Goal: Task Accomplishment & Management: Use online tool/utility

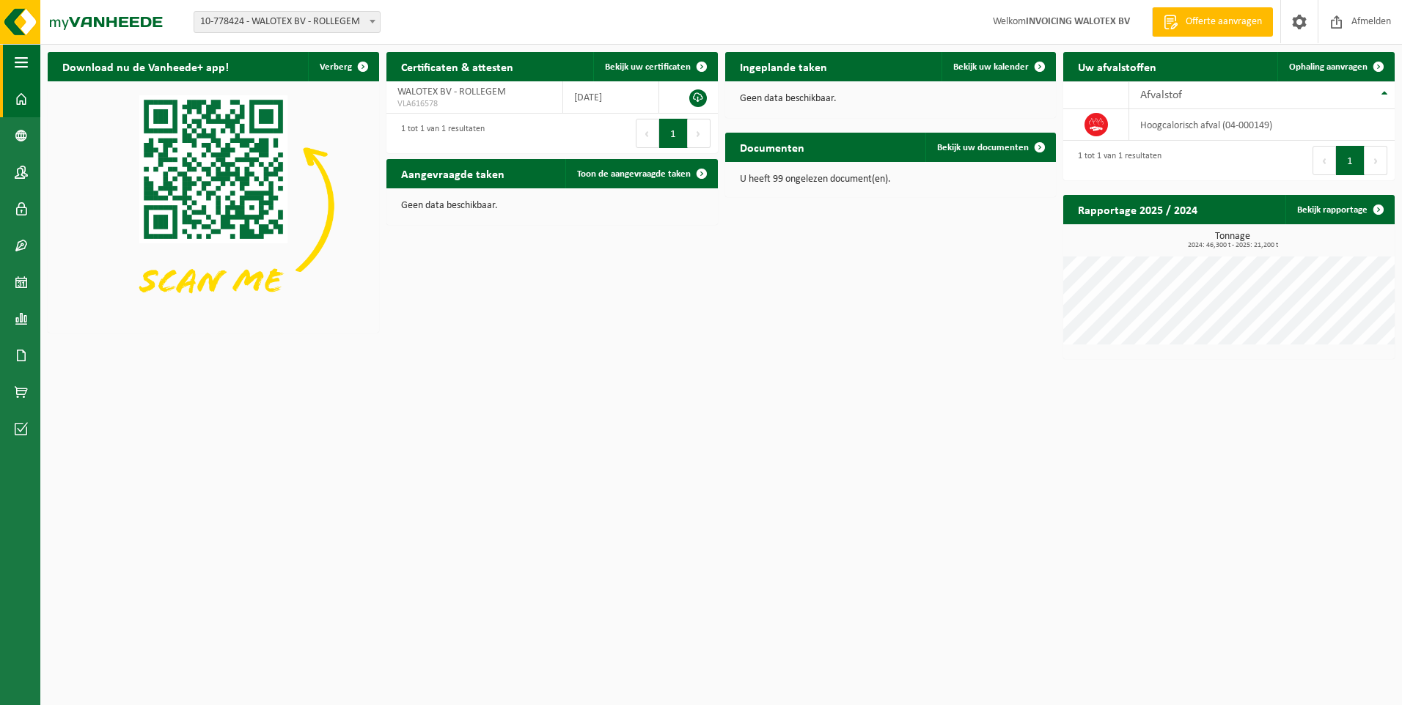
click at [23, 62] on span "button" at bounding box center [21, 62] width 13 height 37
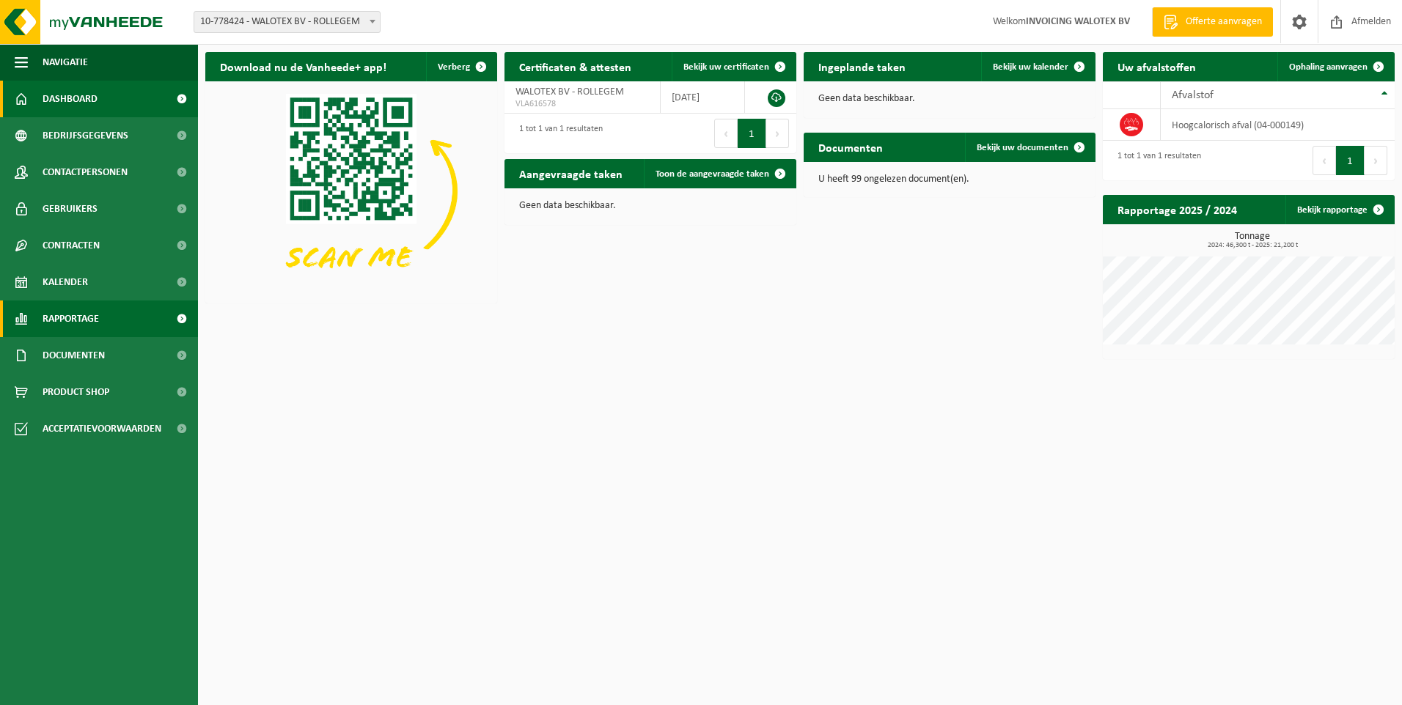
click at [181, 317] on span at bounding box center [181, 319] width 33 height 37
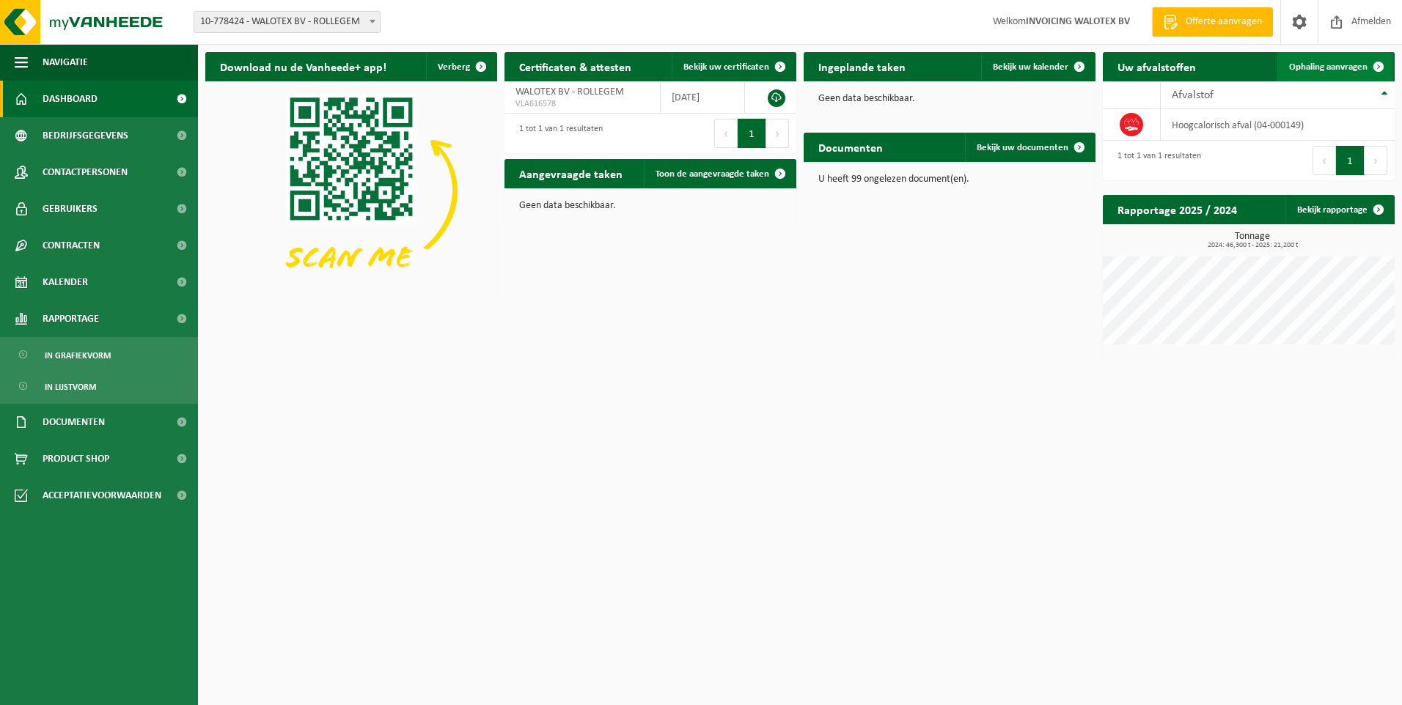
click at [1381, 65] on span at bounding box center [1377, 66] width 29 height 29
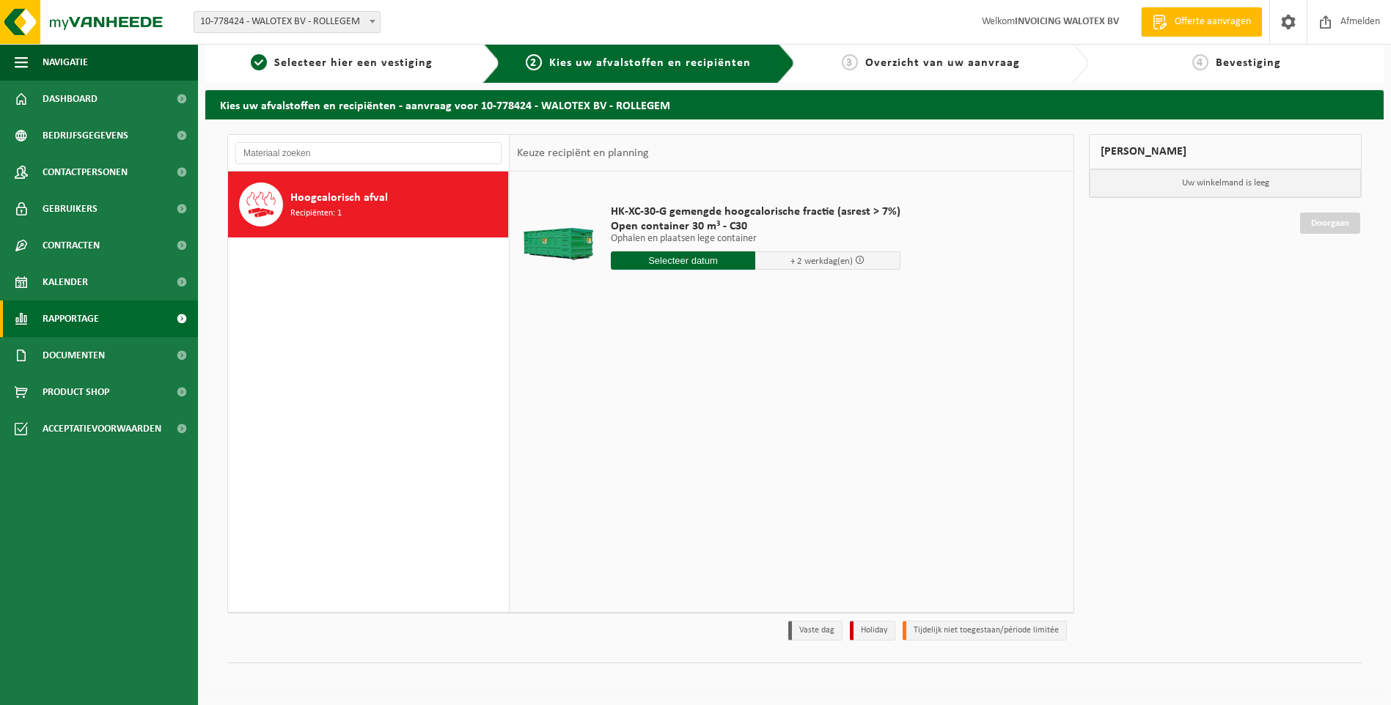
scroll to position [11, 0]
